Goal: Information Seeking & Learning: Learn about a topic

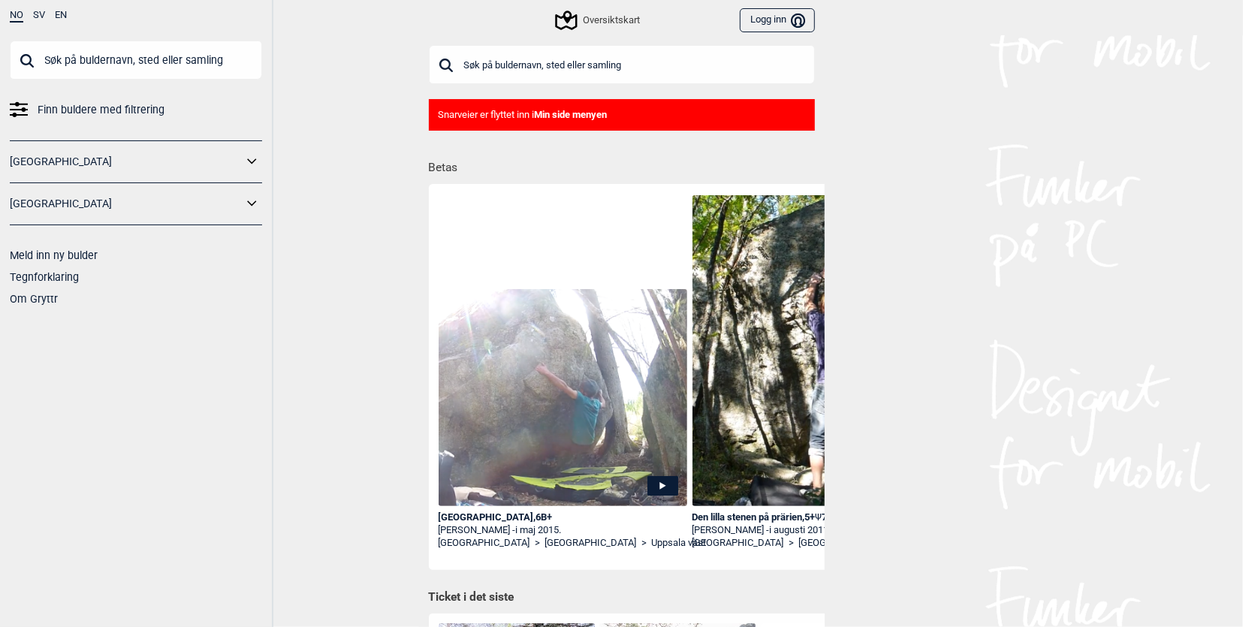
click at [518, 66] on input "text" at bounding box center [622, 64] width 386 height 39
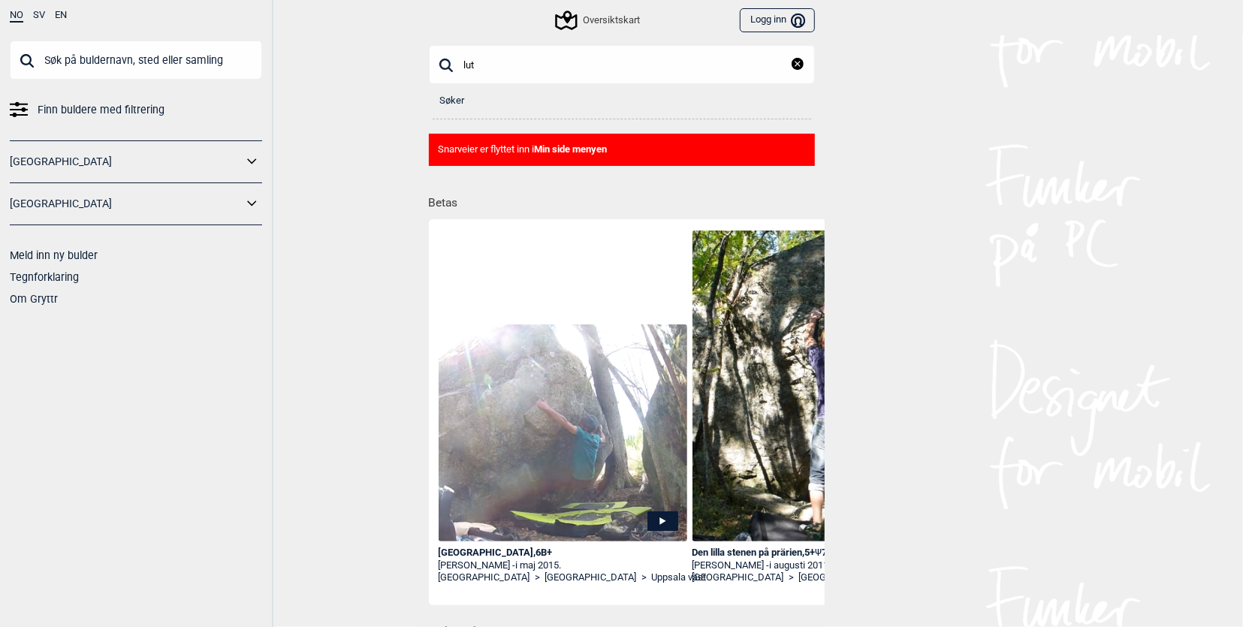
type input "lut"
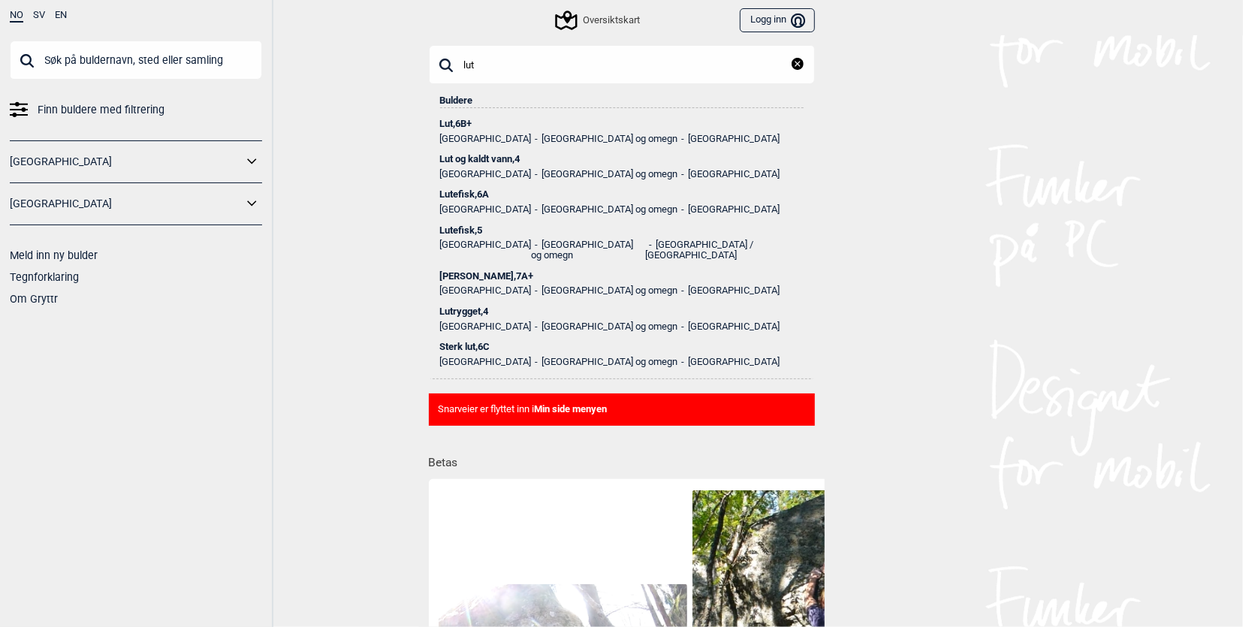
click at [469, 124] on div "Lut , 6B+" at bounding box center [622, 124] width 364 height 11
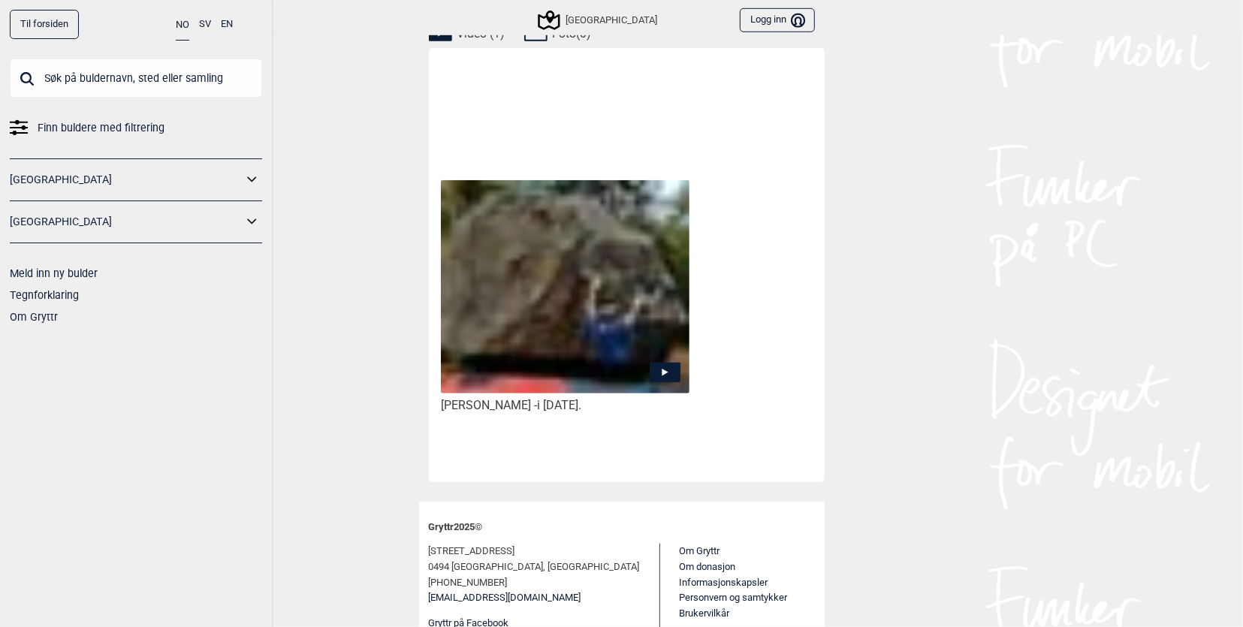
scroll to position [774, 0]
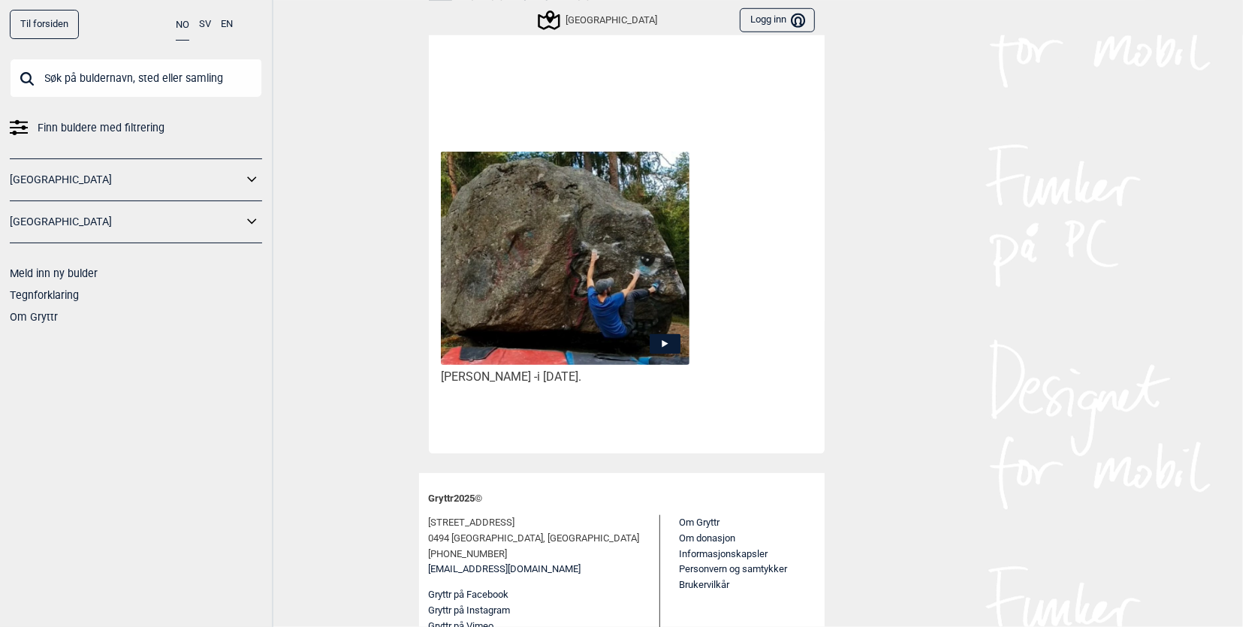
click at [654, 334] on icon at bounding box center [665, 344] width 31 height 20
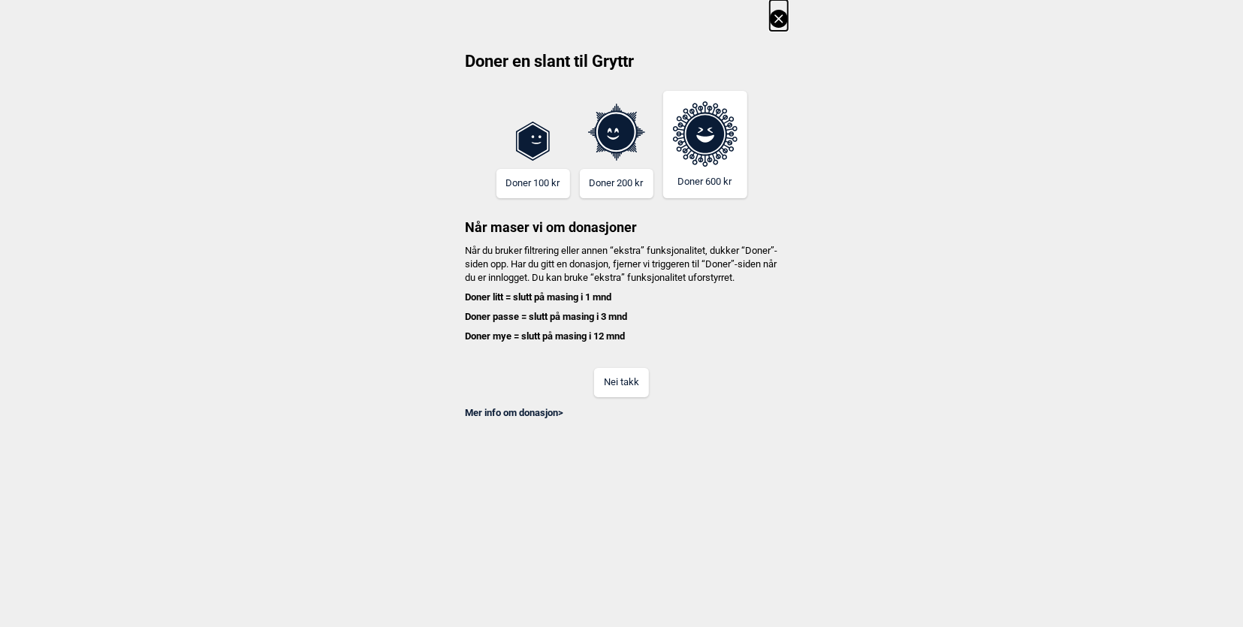
click at [624, 394] on button "Nei takk" at bounding box center [621, 382] width 55 height 29
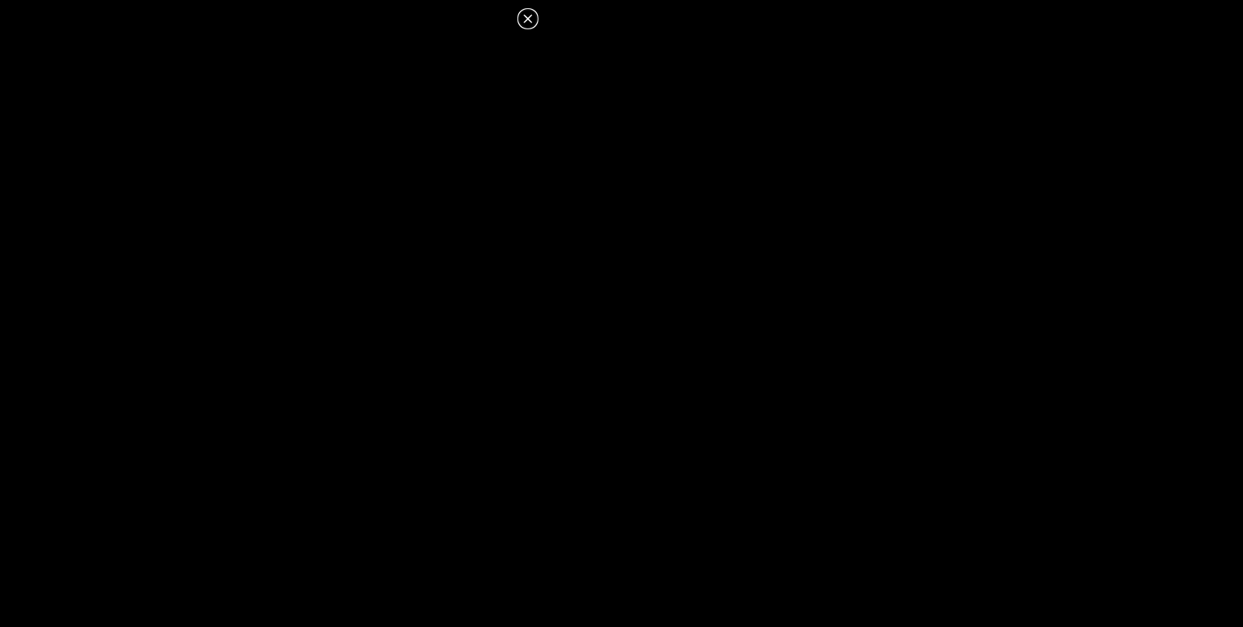
click at [527, 21] on icon at bounding box center [528, 19] width 18 height 18
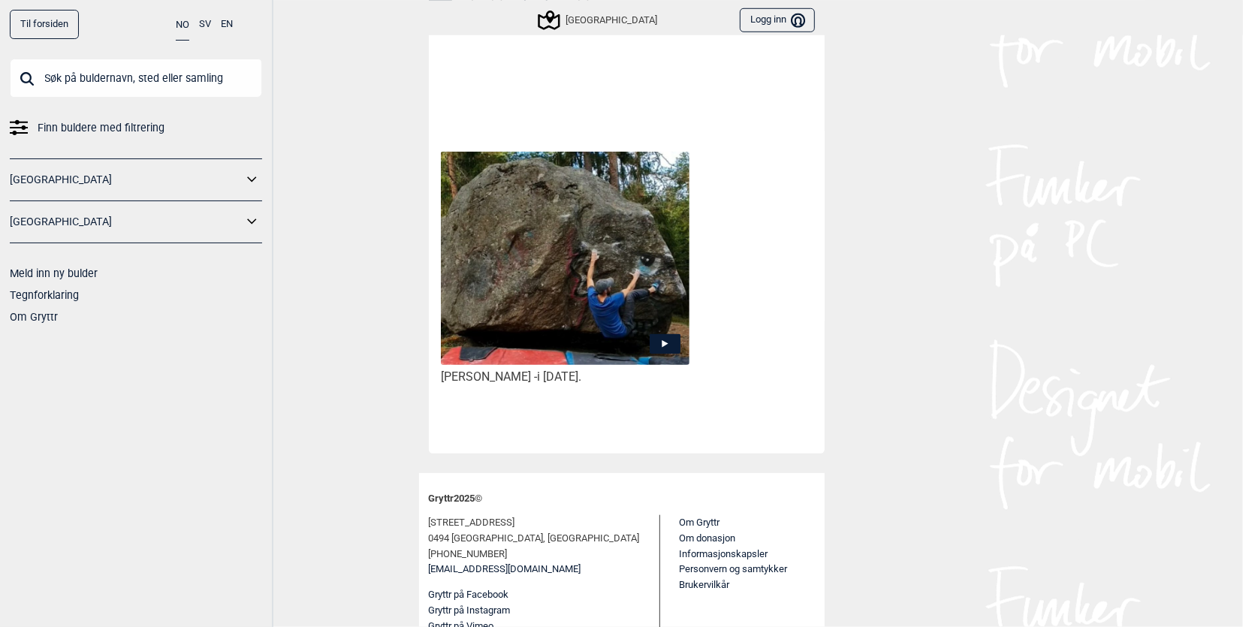
scroll to position [0, 0]
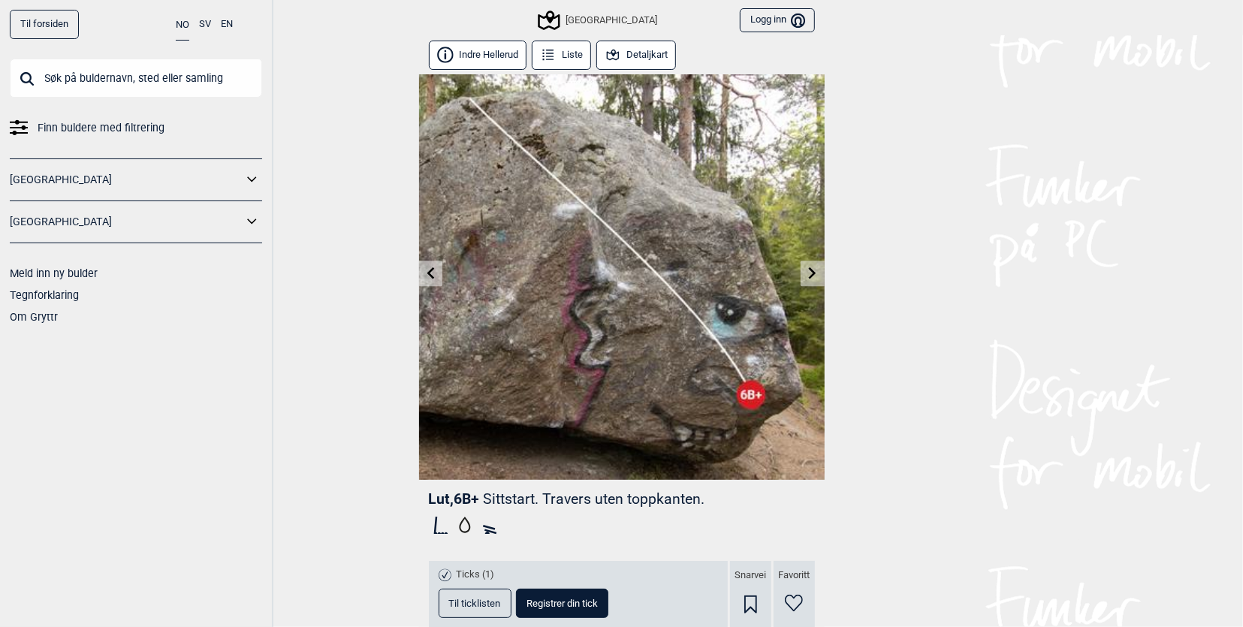
click at [424, 270] on icon at bounding box center [430, 273] width 12 height 12
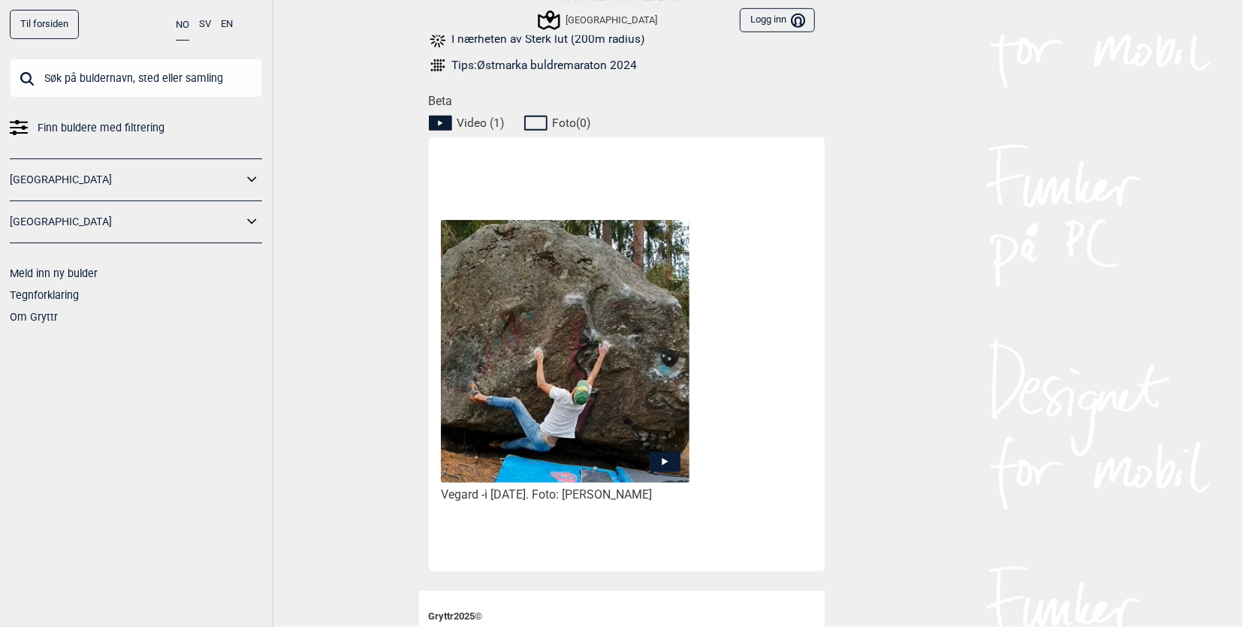
scroll to position [774, 0]
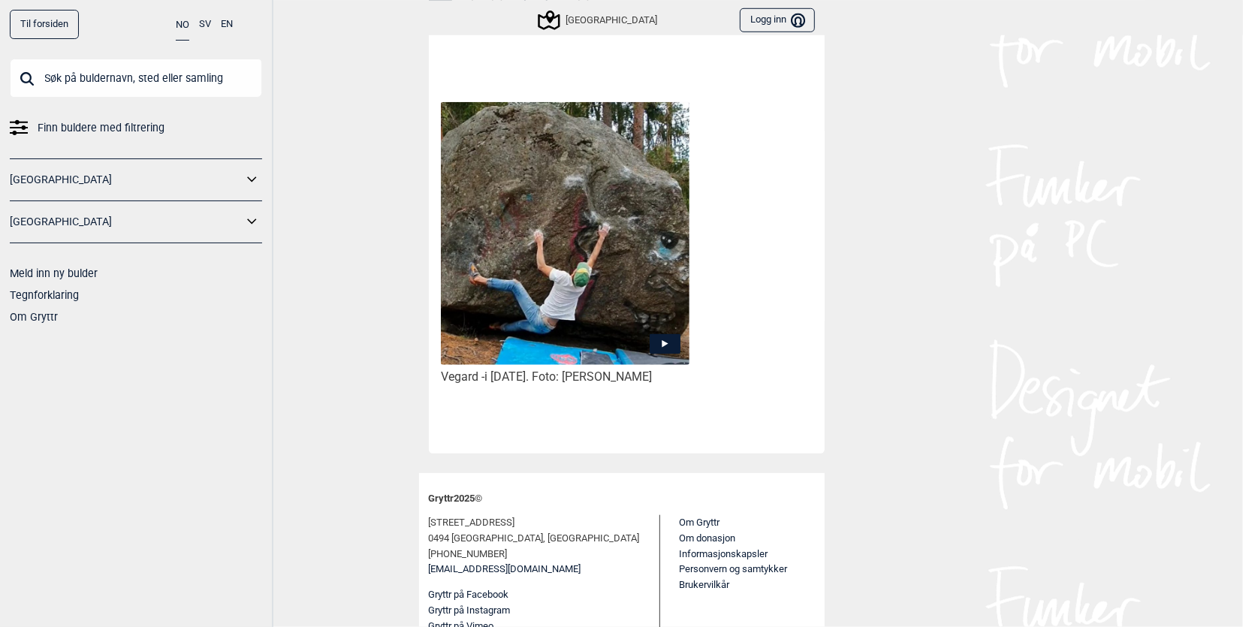
click at [575, 303] on img at bounding box center [565, 233] width 248 height 263
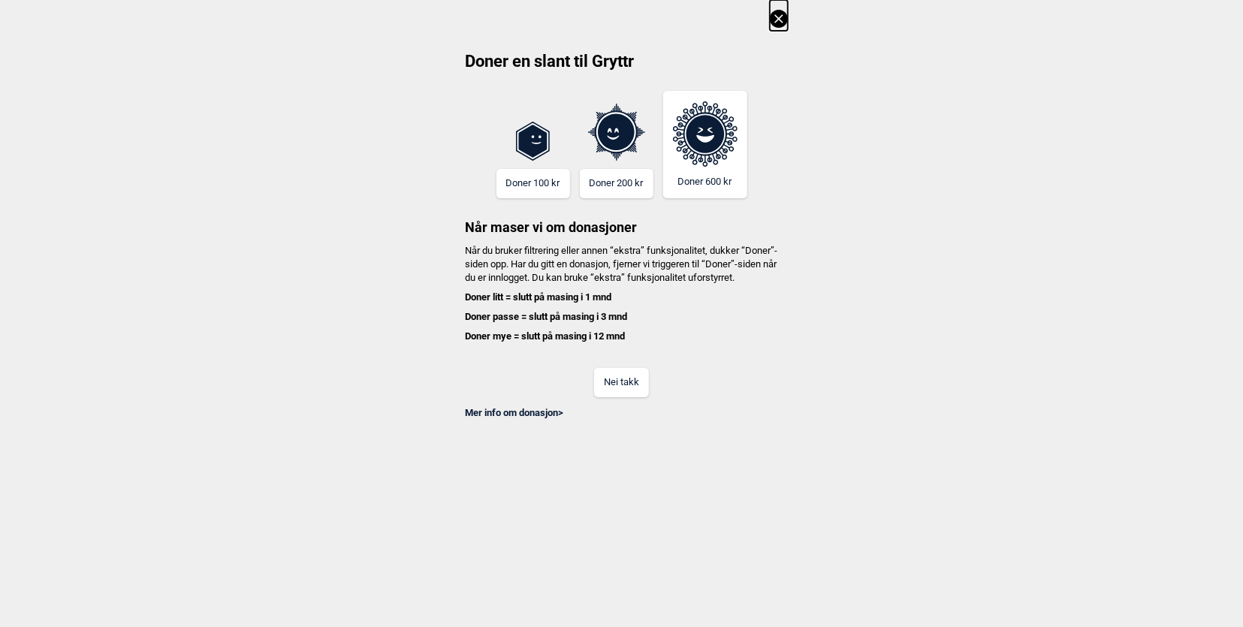
click at [613, 391] on button "Nei takk" at bounding box center [621, 382] width 55 height 29
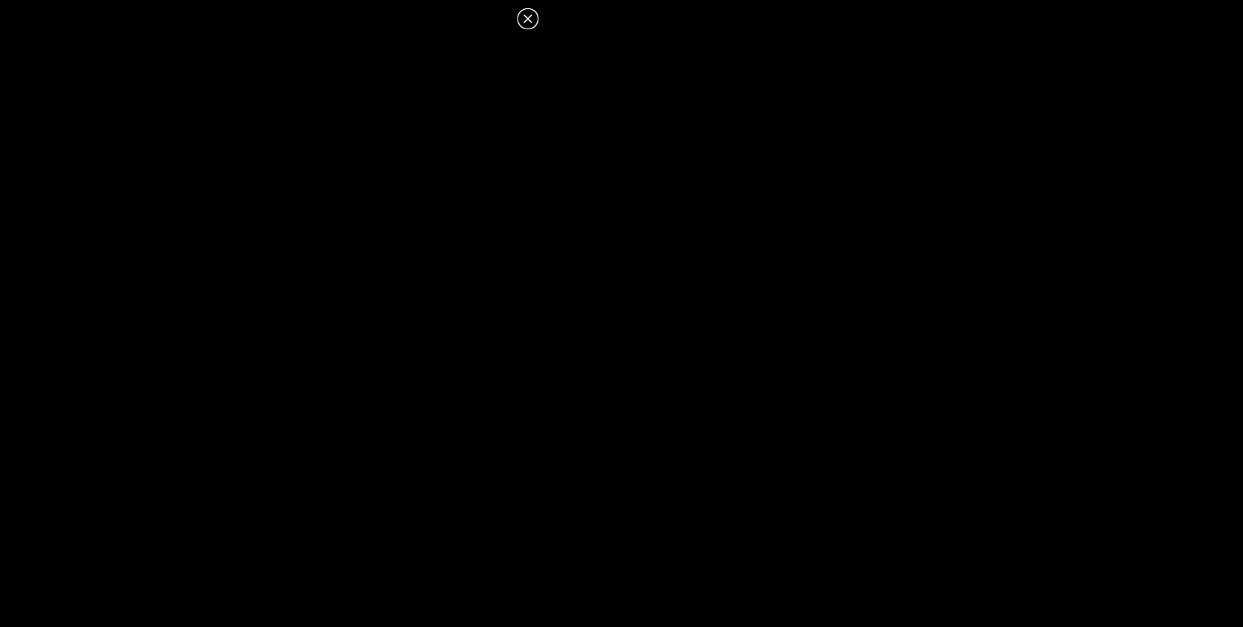
click at [523, 19] on icon at bounding box center [528, 19] width 18 height 18
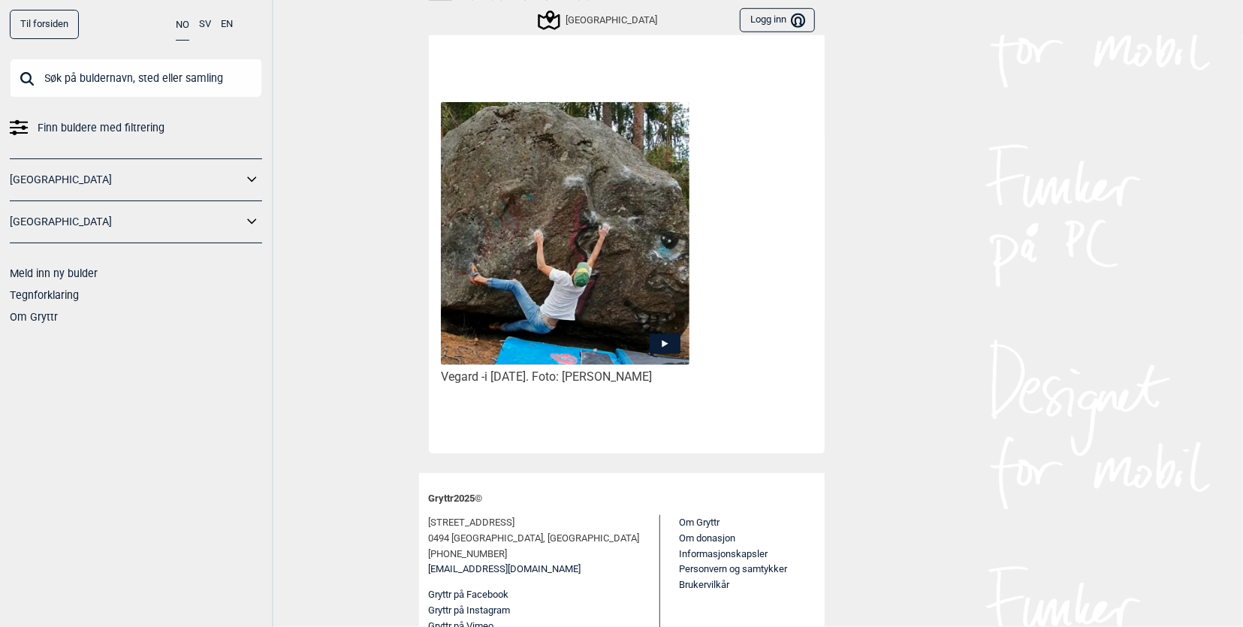
scroll to position [0, 0]
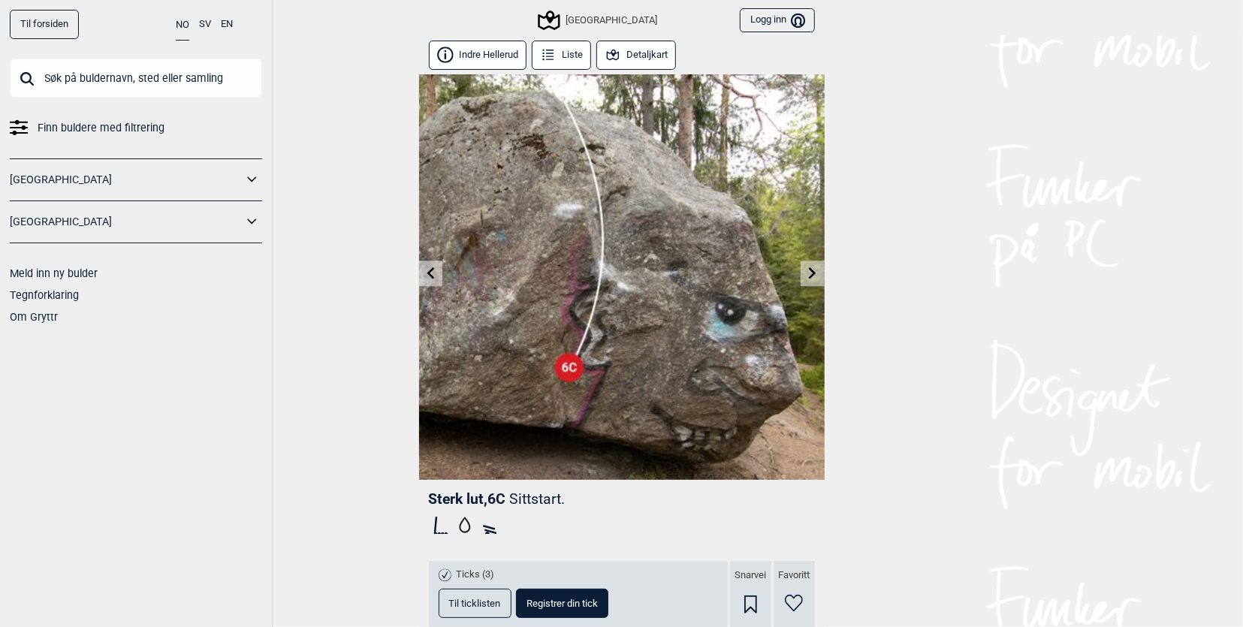
click at [430, 282] on link at bounding box center [430, 273] width 23 height 25
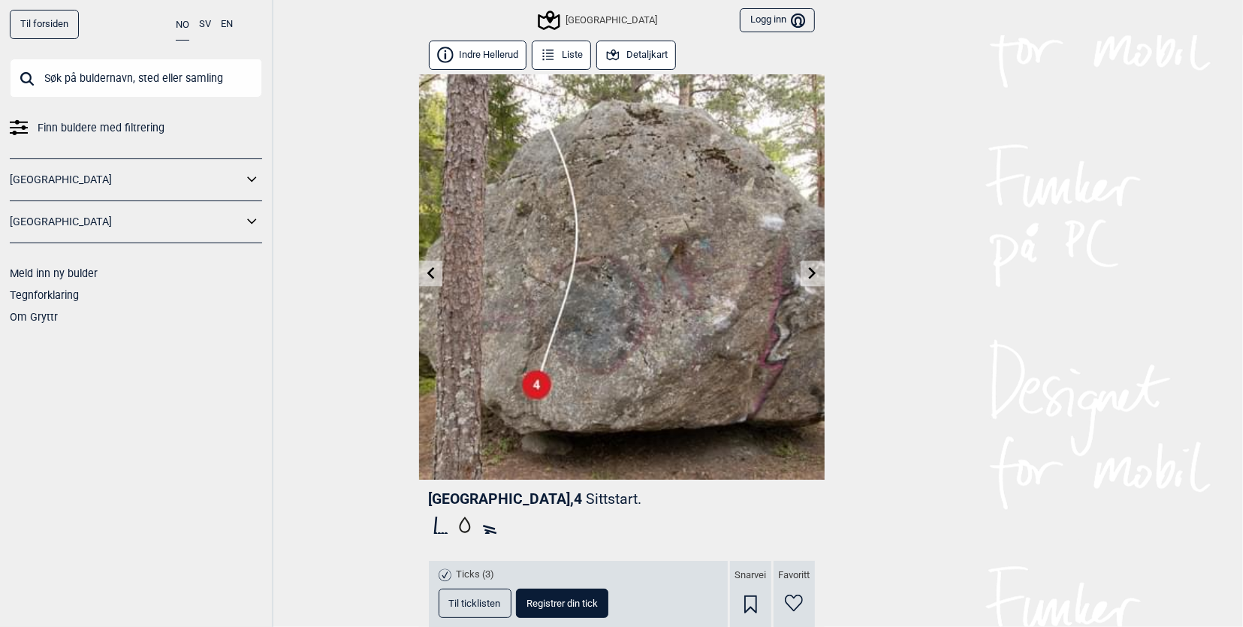
click at [816, 276] on link at bounding box center [812, 273] width 23 height 25
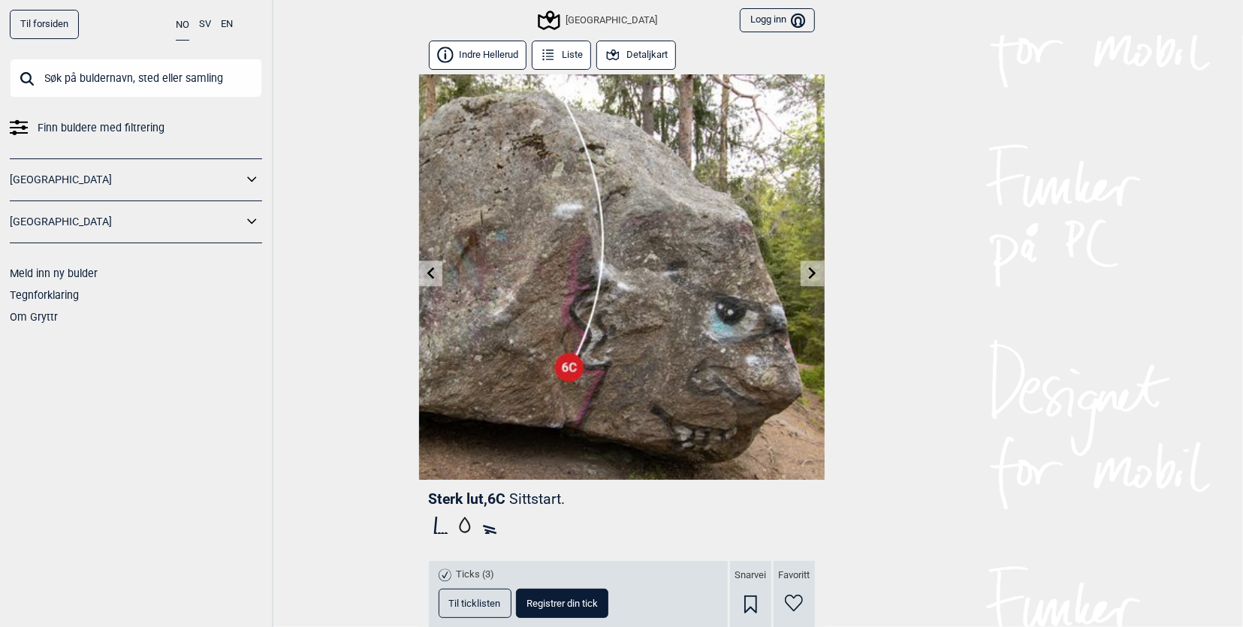
click at [816, 276] on link at bounding box center [812, 273] width 23 height 25
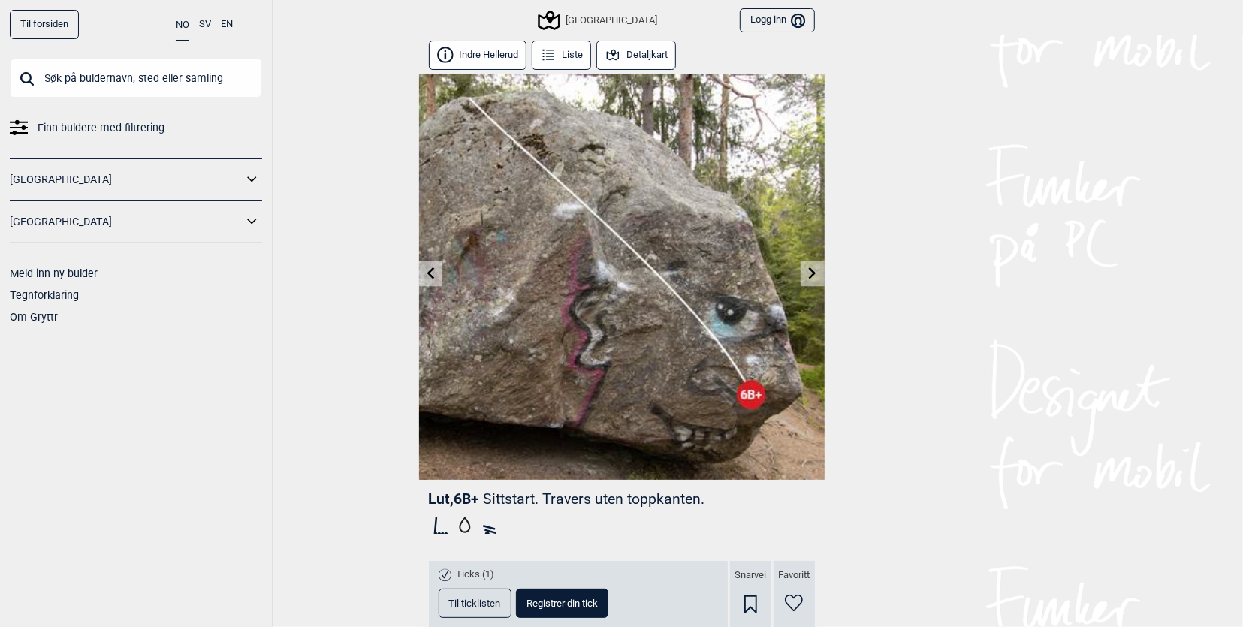
click at [816, 276] on link at bounding box center [812, 273] width 23 height 25
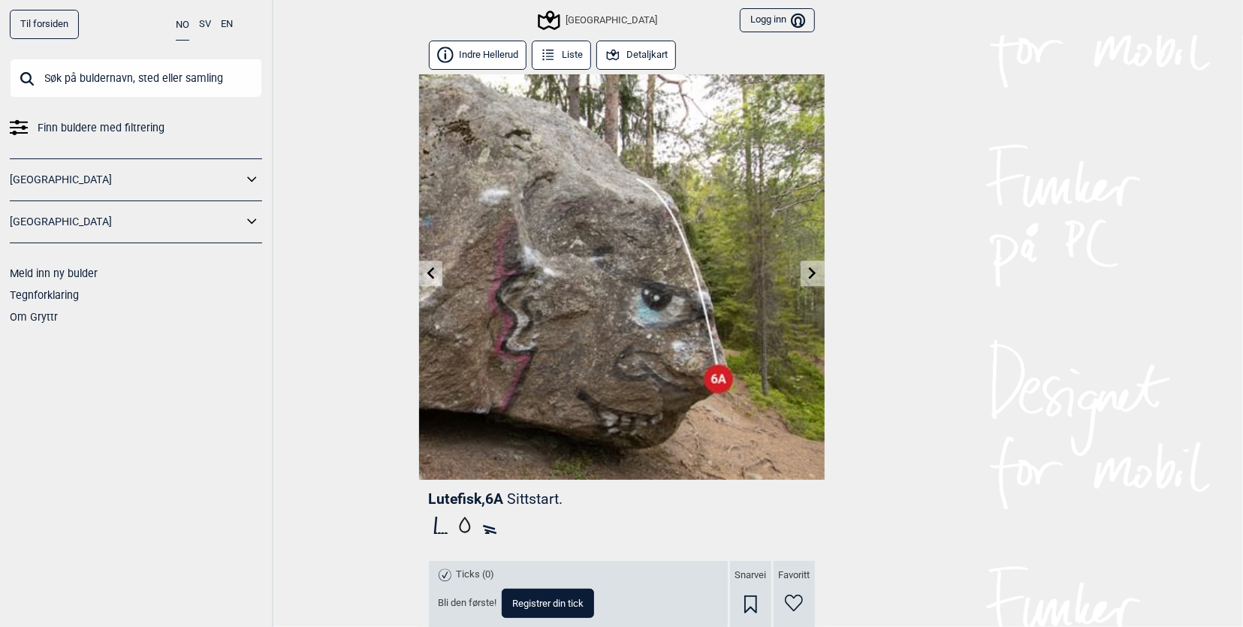
click at [807, 270] on icon at bounding box center [813, 273] width 12 height 12
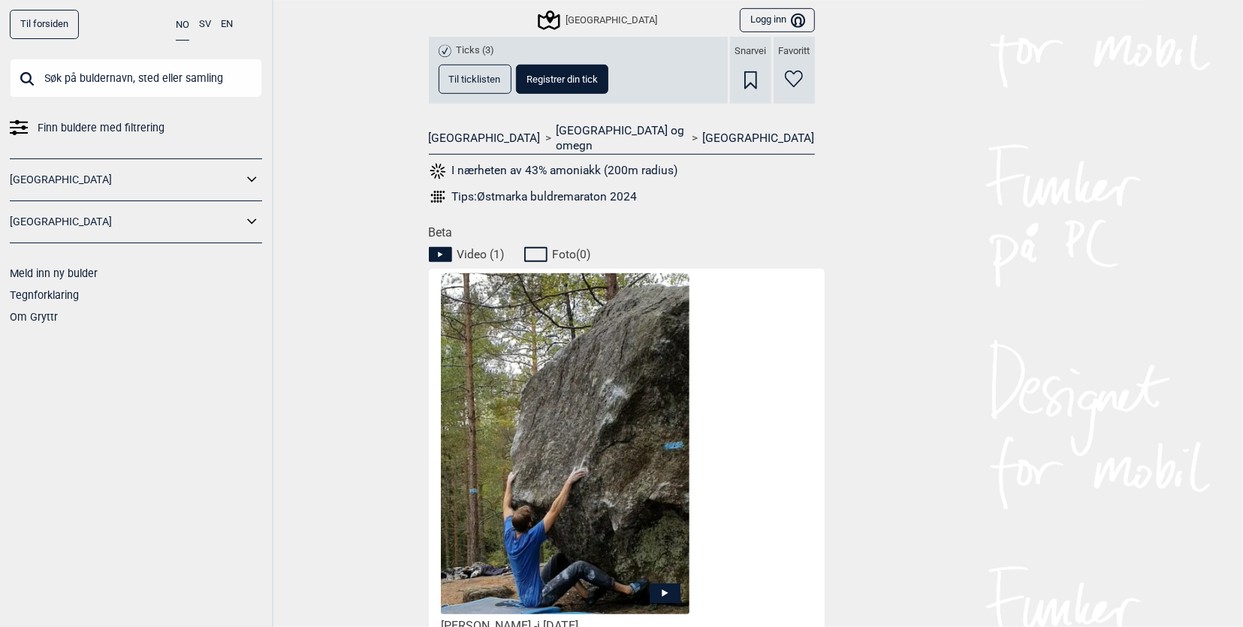
scroll to position [774, 0]
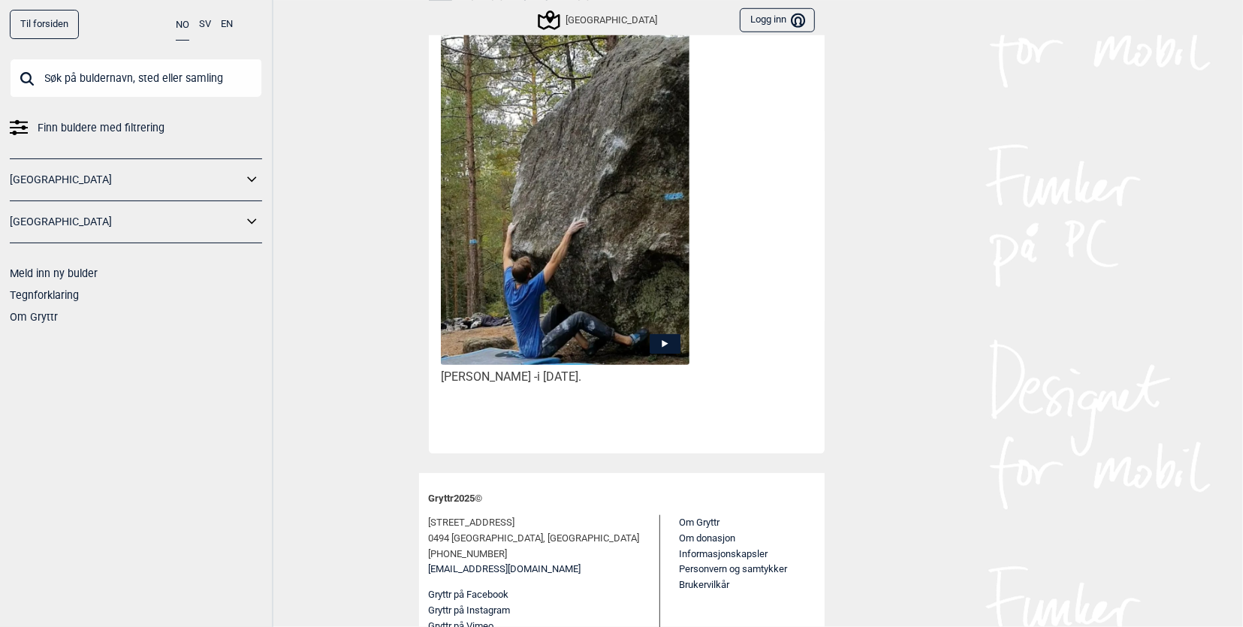
click at [638, 258] on img at bounding box center [565, 196] width 248 height 346
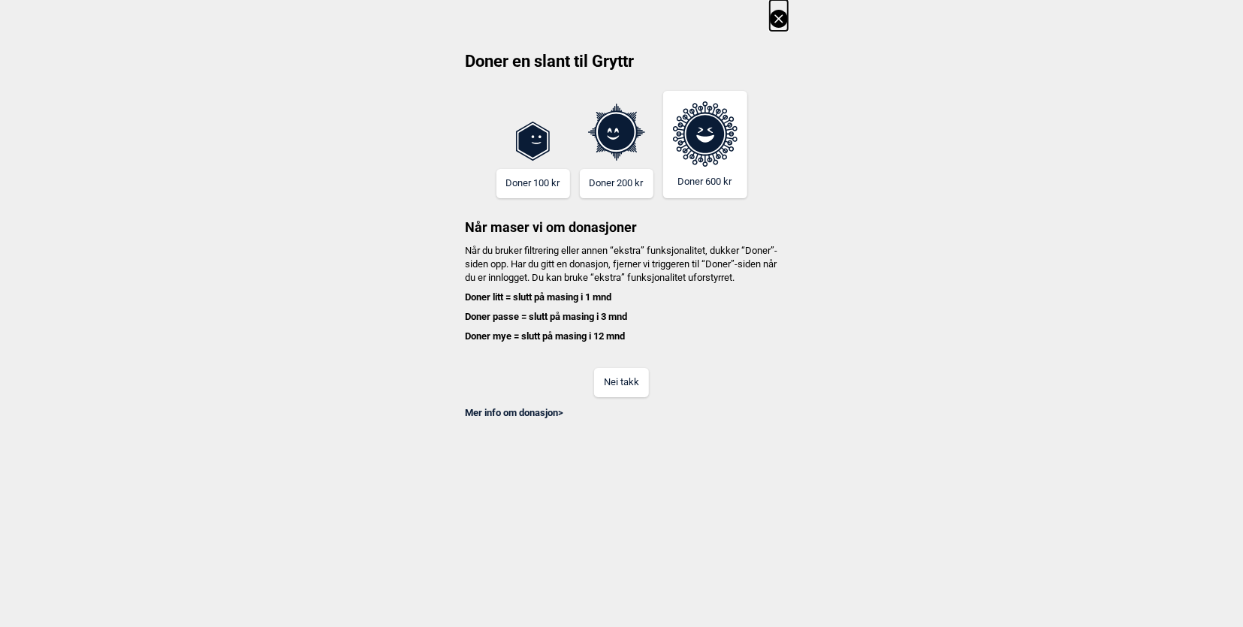
click at [626, 392] on button "Nei takk" at bounding box center [621, 382] width 55 height 29
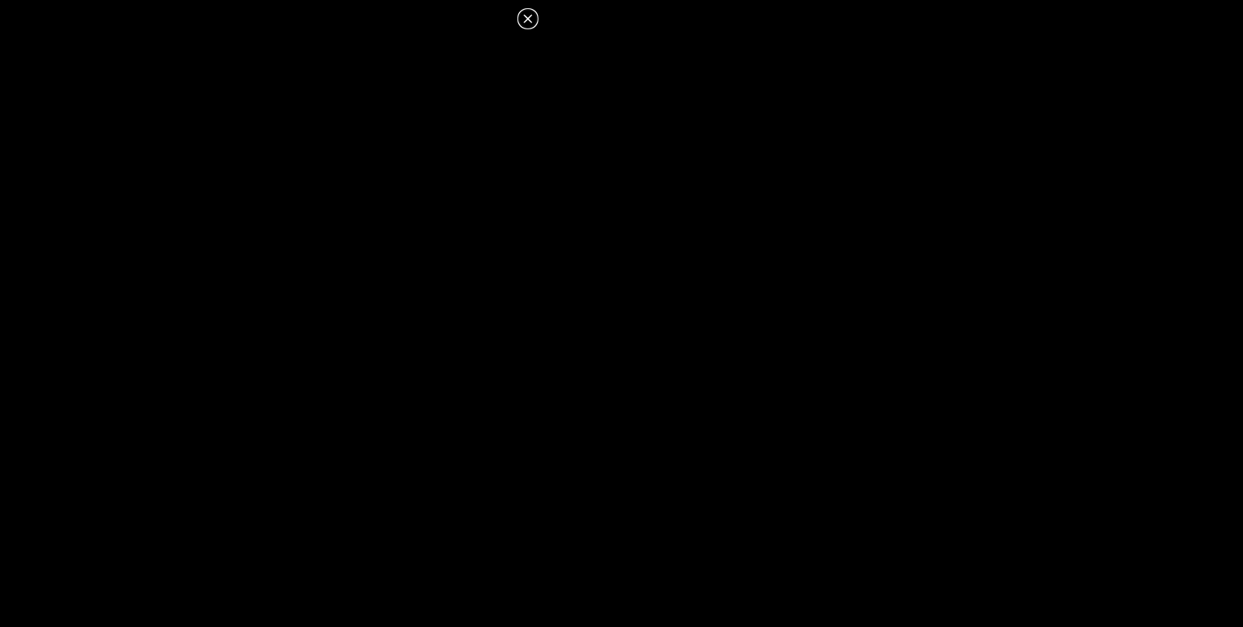
click at [528, 18] on icon at bounding box center [528, 18] width 8 height 8
